Goal: Task Accomplishment & Management: Manage account settings

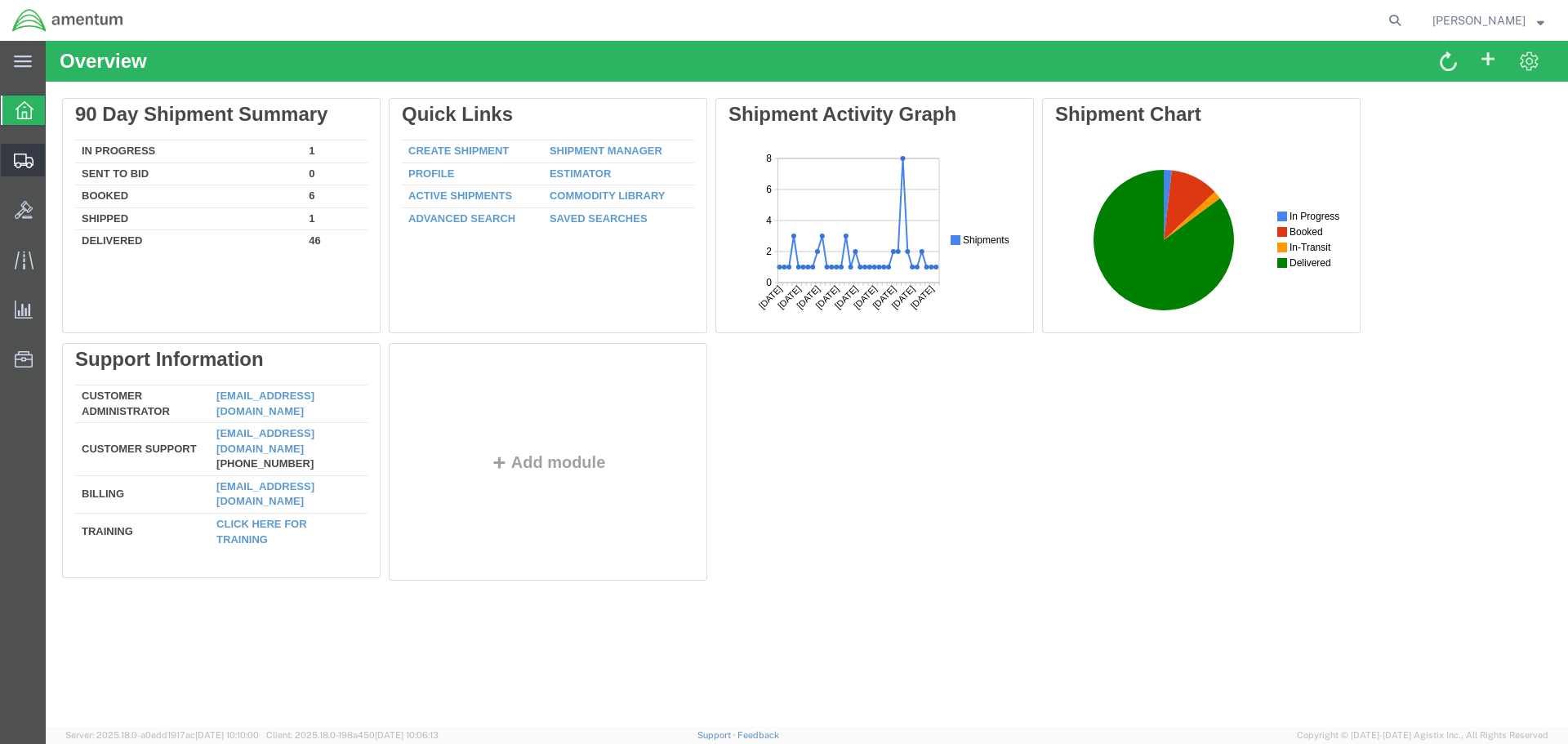
click at [56, 160] on span "Shipments" at bounding box center [51, 159] width 12 height 33
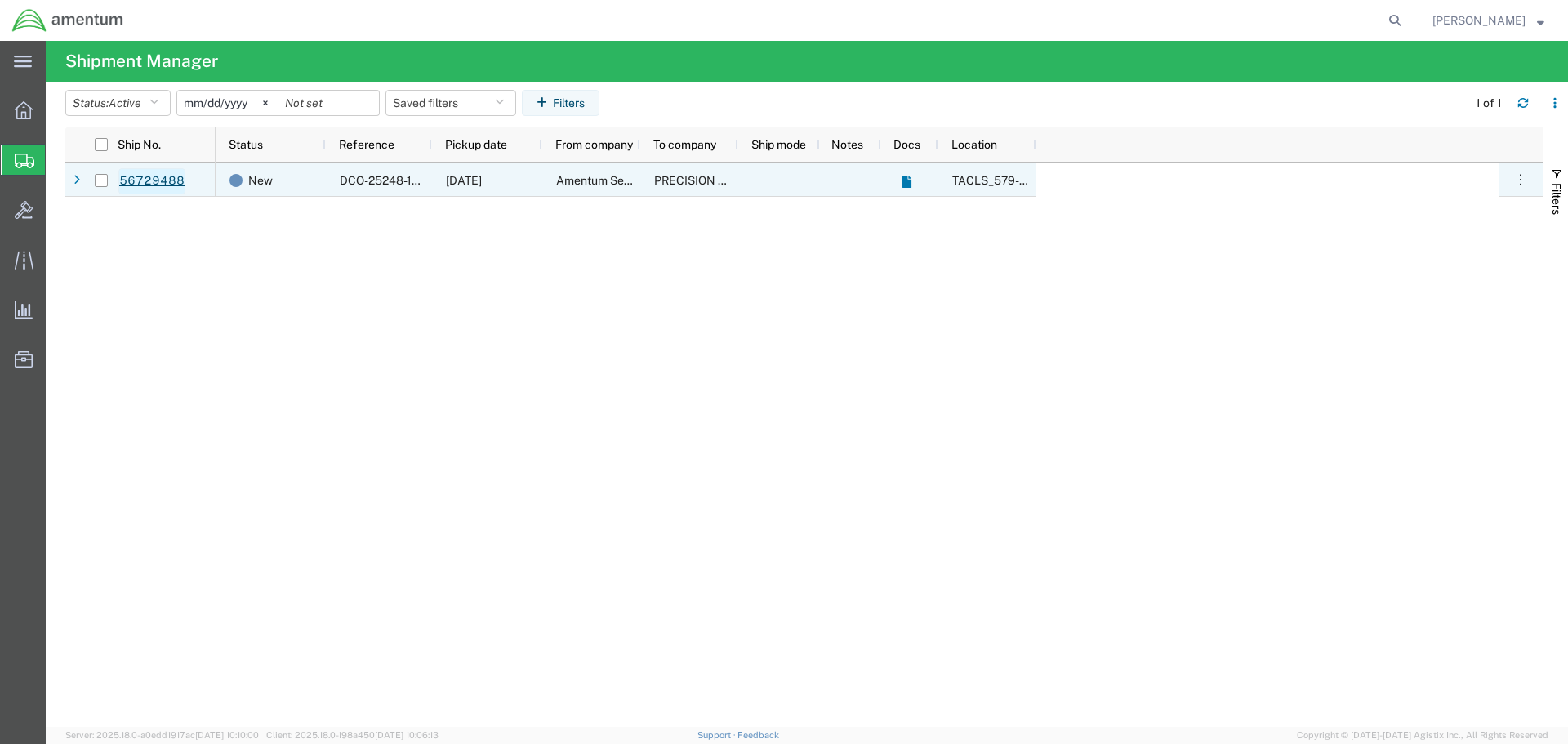
click at [128, 178] on link "56729488" at bounding box center [152, 181] width 67 height 26
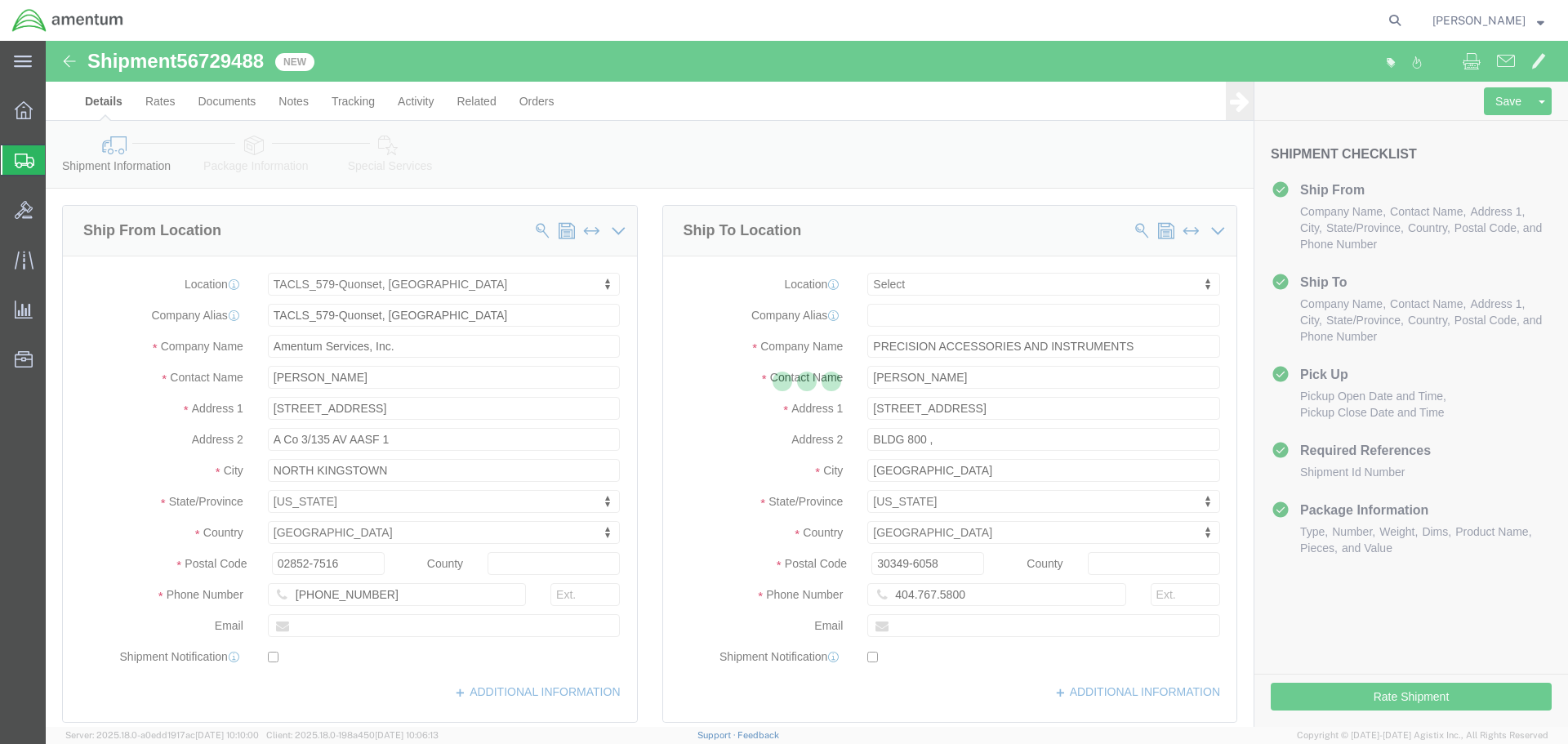
select select "42701"
select select
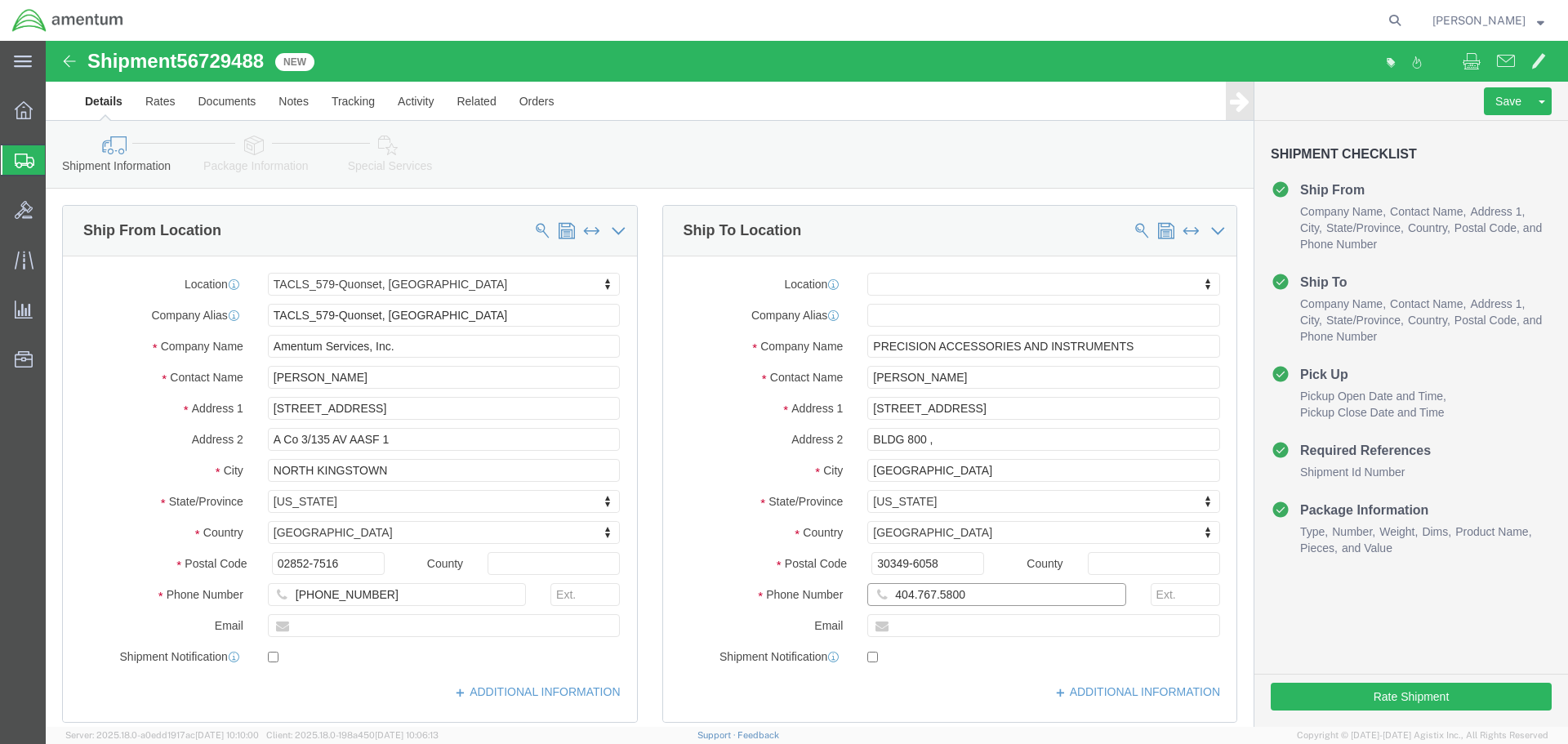
click input "404.767.5800"
click input "404-767.5800"
type input "[PHONE_NUMBER]"
click span
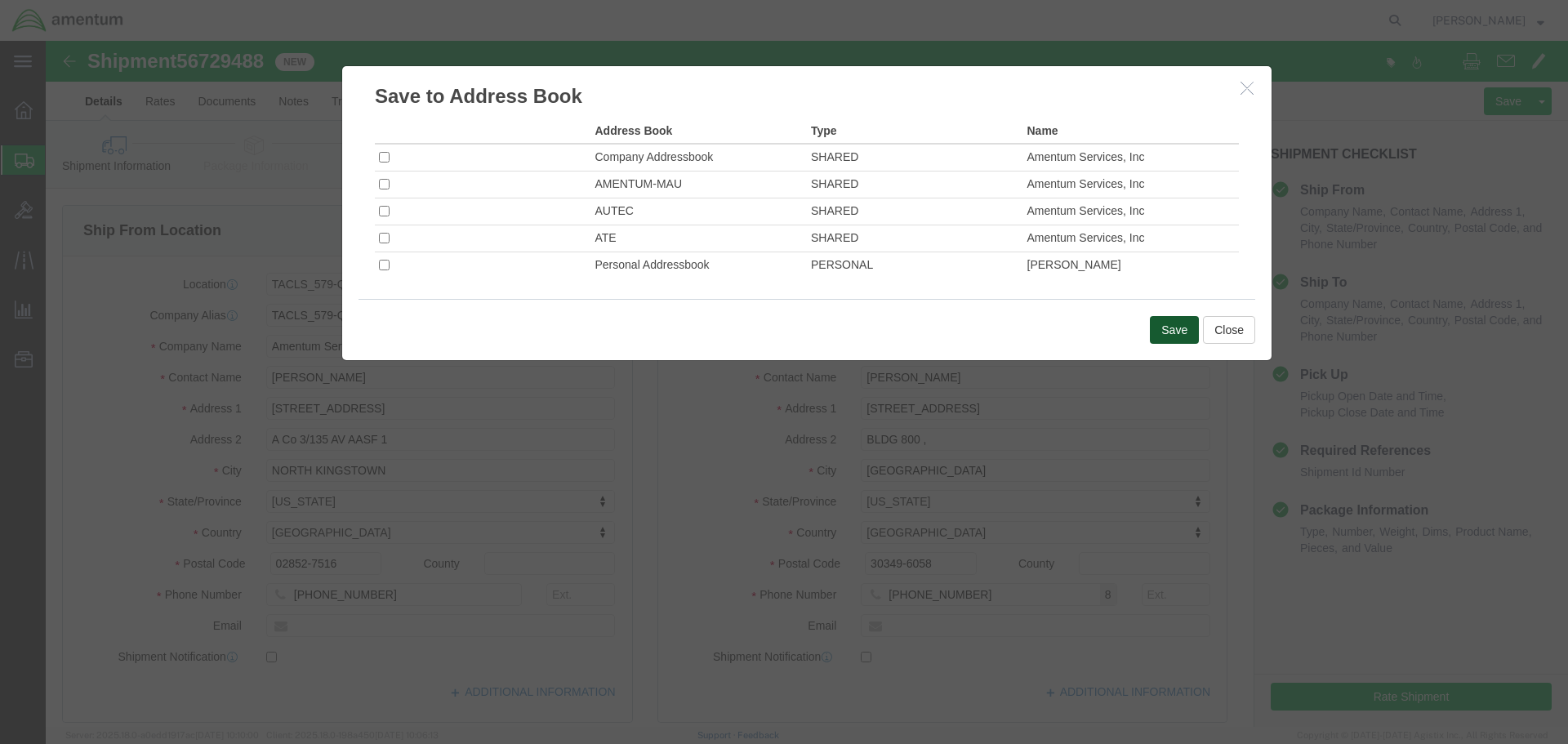
click button "Save"
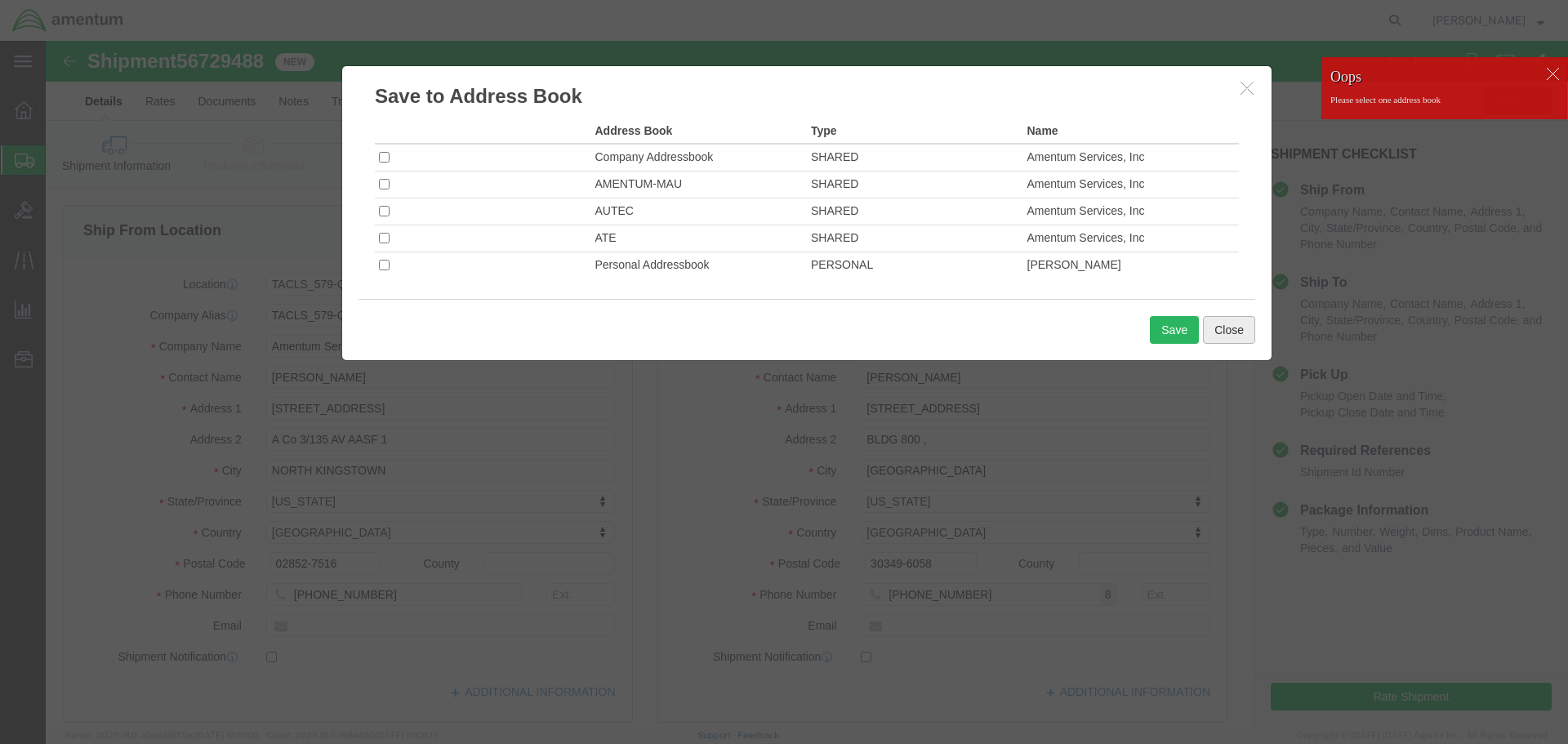
click button "Close"
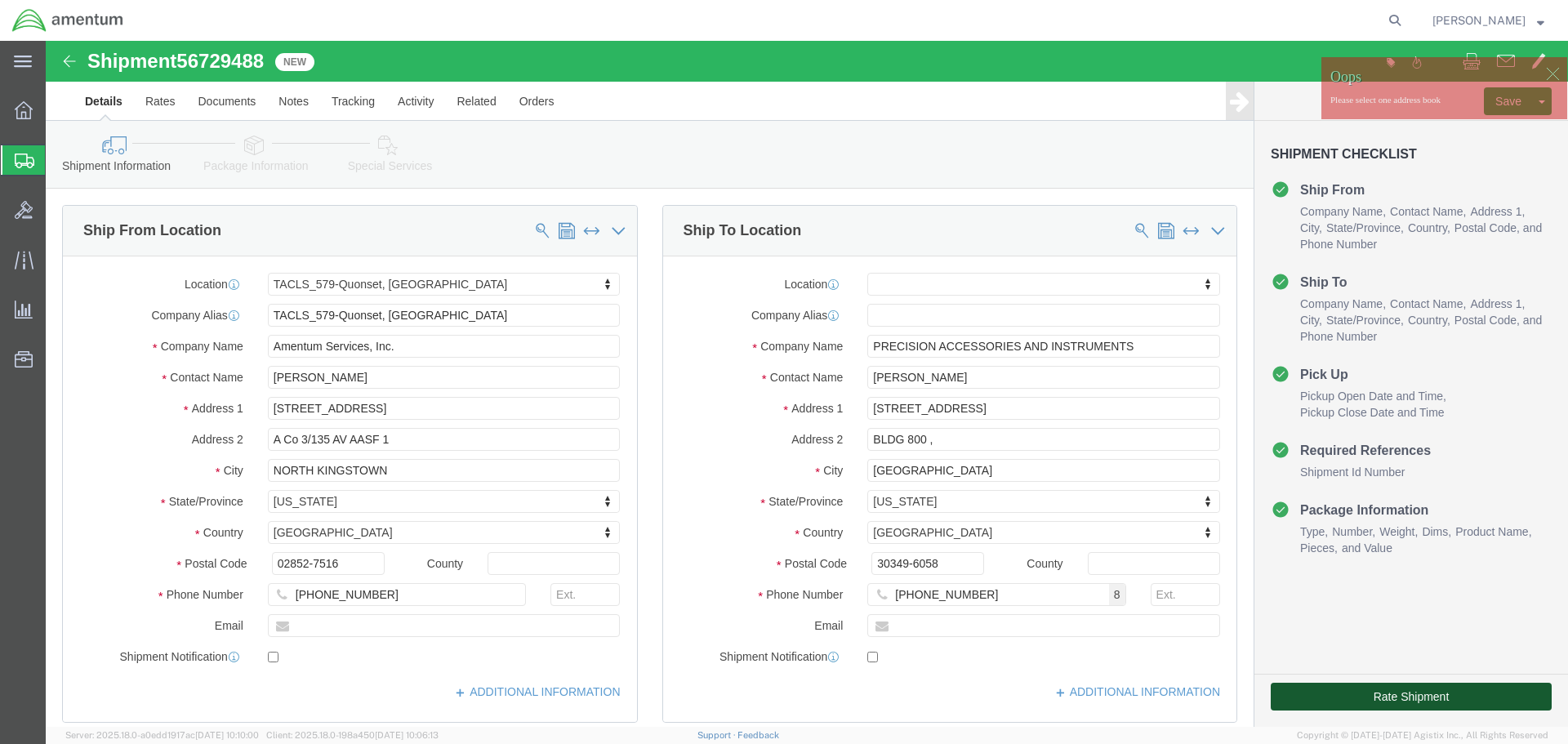
click button "Rate Shipment"
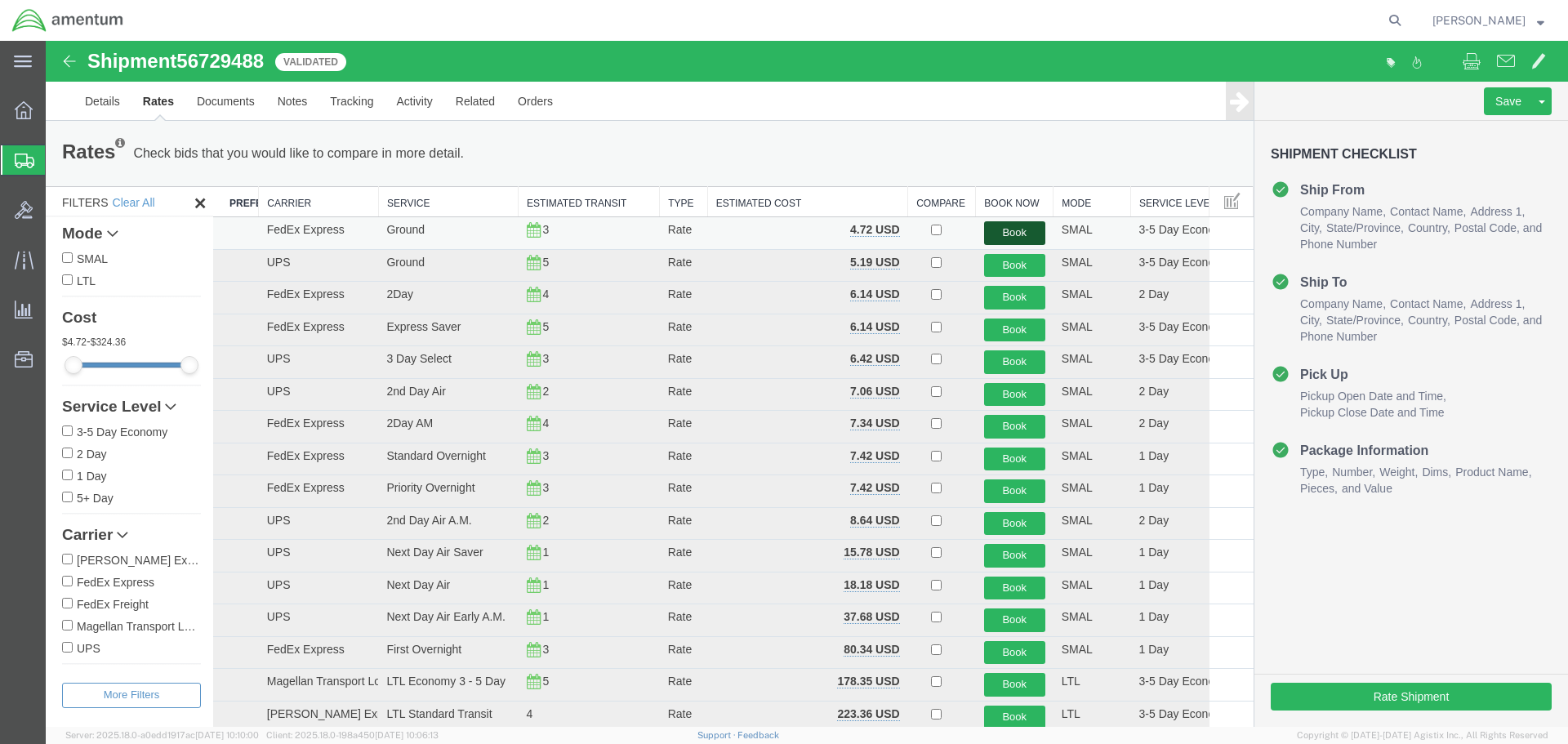
click at [1006, 232] on button "Book" at bounding box center [1015, 233] width 61 height 23
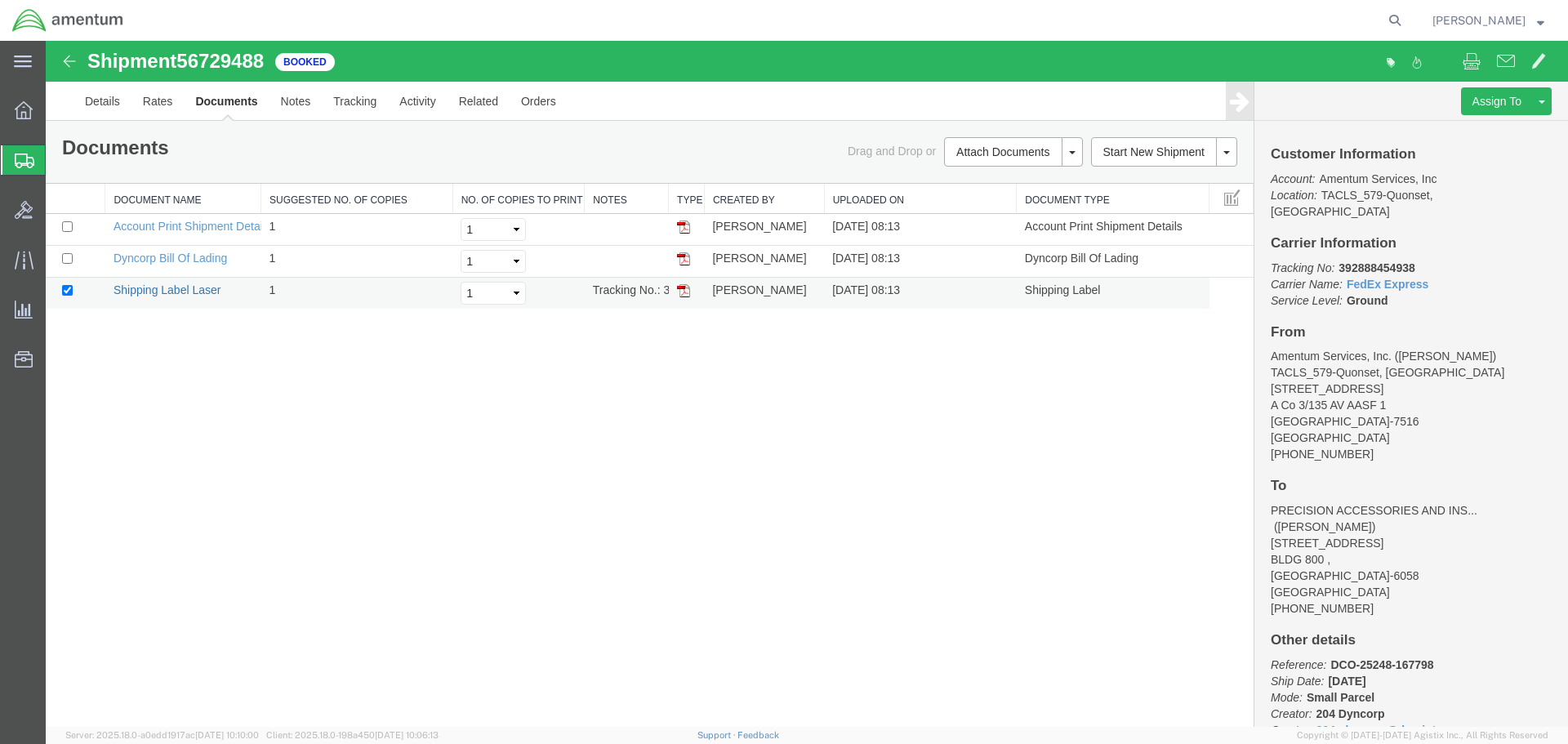
click at [169, 291] on link "Shipping Label Laser" at bounding box center [167, 290] width 108 height 13
